Goal: Task Accomplishment & Management: Use online tool/utility

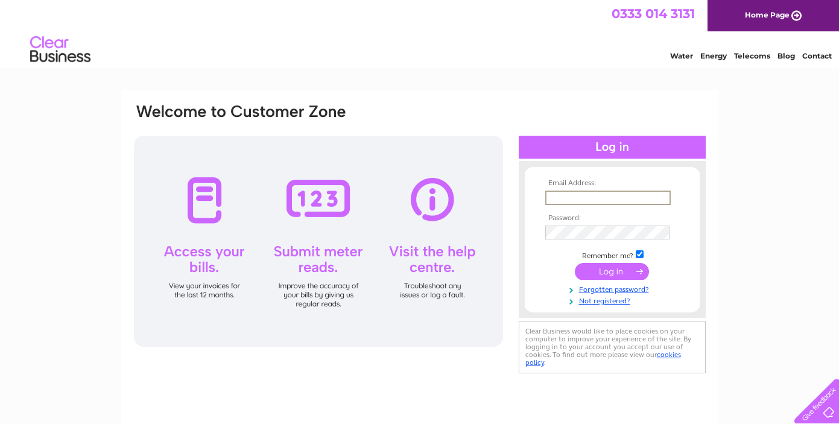
type input "[EMAIL_ADDRESS][DOMAIN_NAME]"
click at [607, 271] on input "submit" at bounding box center [612, 270] width 74 height 17
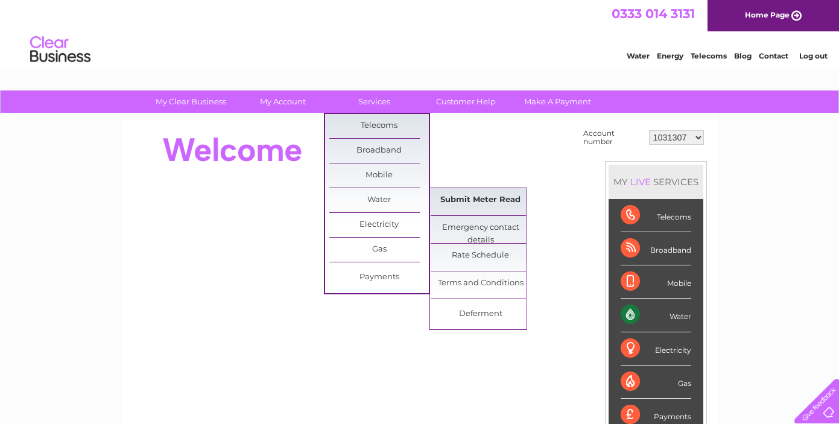
click at [459, 198] on link "Submit Meter Read" at bounding box center [480, 200] width 99 height 24
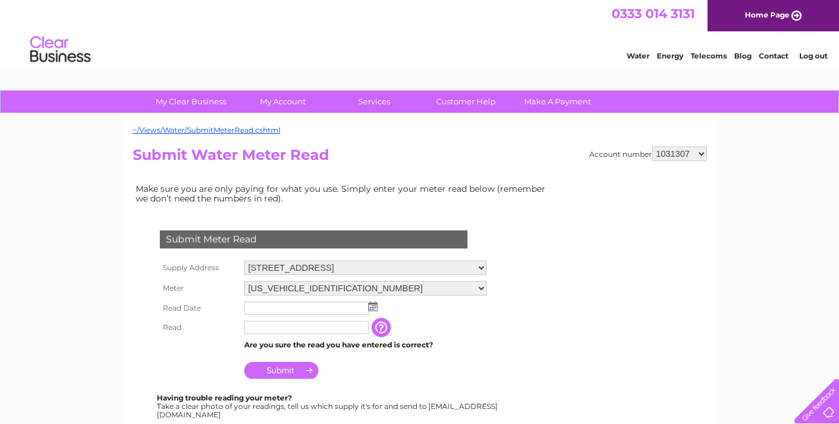
select select "30262792"
click at [376, 303] on img at bounding box center [372, 306] width 9 height 10
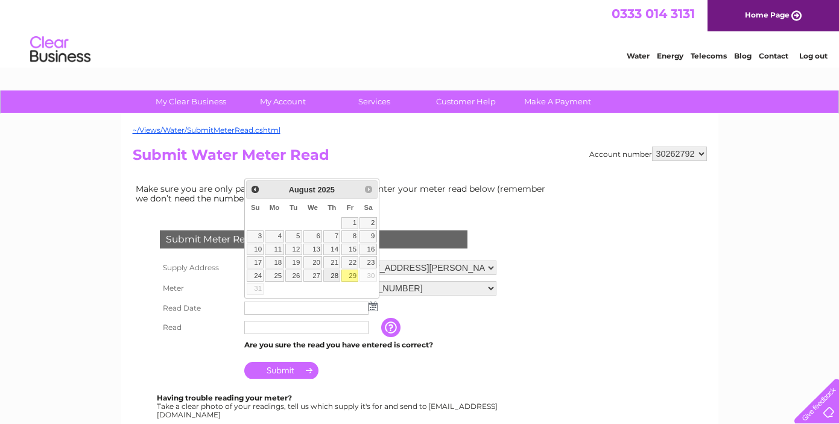
click at [333, 273] on link "28" at bounding box center [331, 276] width 17 height 12
type input "2025/08/28"
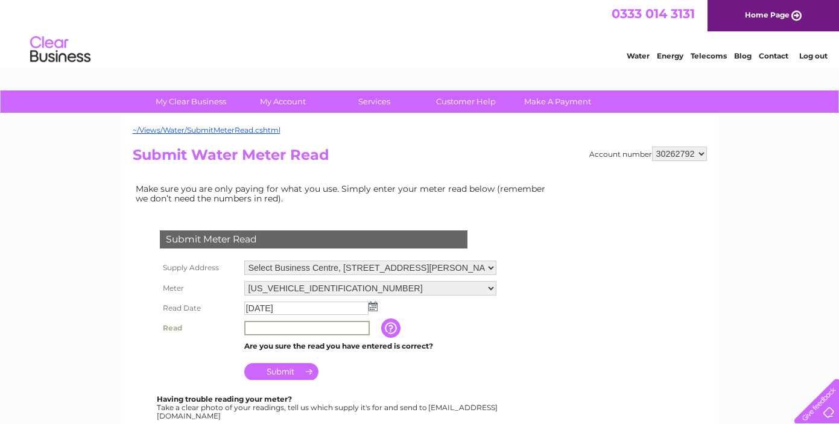
click at [283, 326] on input "text" at bounding box center [306, 328] width 125 height 14
type input "1912"
click at [368, 379] on div "Submit Meter Read Supply Address Select Business Centre, 10 Newton Place, Glasg…" at bounding box center [316, 318] width 367 height 200
click at [283, 367] on input "Submit" at bounding box center [281, 370] width 74 height 17
